Goal: Information Seeking & Learning: Find specific page/section

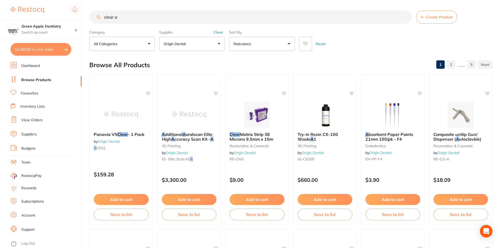
click at [196, 21] on input "clear a" at bounding box center [250, 16] width 322 height 13
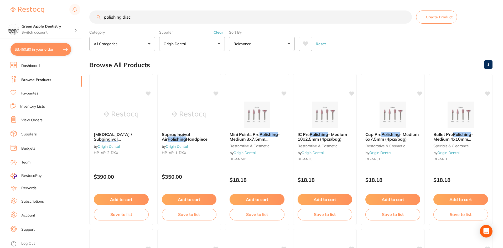
type input "polishing disc"
click at [192, 46] on button "Origin Dental" at bounding box center [192, 44] width 66 height 14
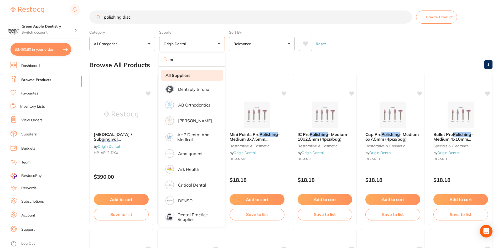
type input "o"
click at [393, 38] on div "Reset" at bounding box center [393, 42] width 189 height 18
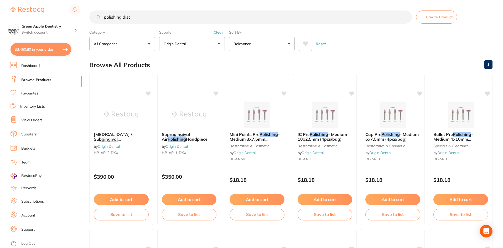
click at [167, 17] on input "polishing disc" at bounding box center [250, 16] width 322 height 13
click at [214, 21] on input "polishing disc" at bounding box center [250, 16] width 322 height 13
click at [227, 20] on input "polishing disc" at bounding box center [250, 16] width 322 height 13
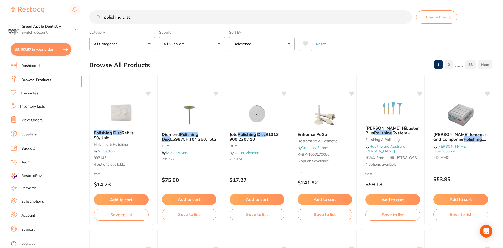
type input "polishing disc"
click at [362, 44] on div "Reset" at bounding box center [393, 42] width 189 height 18
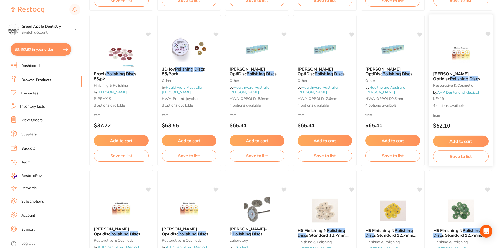
scroll to position [210, 0]
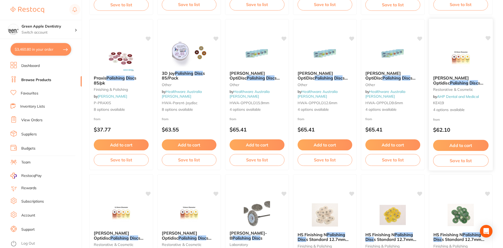
click at [457, 61] on img at bounding box center [460, 58] width 34 height 27
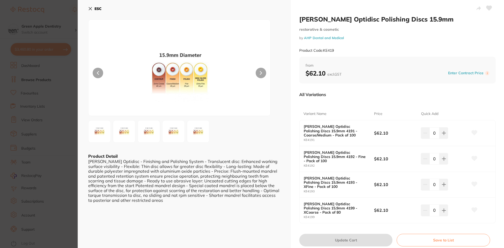
click at [94, 10] on button "ESC" at bounding box center [94, 8] width 13 height 9
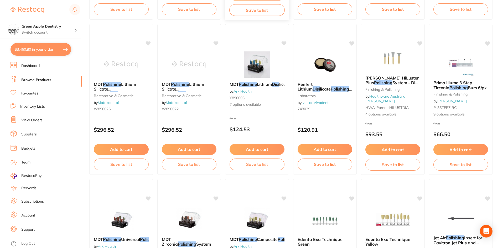
scroll to position [840, 0]
